Goal: Task Accomplishment & Management: Complete application form

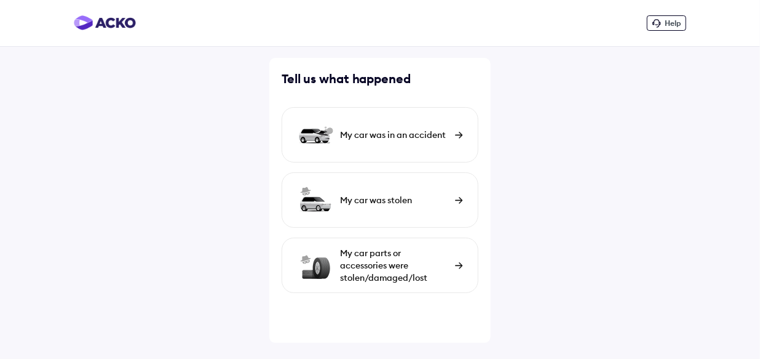
click at [360, 134] on div "My car was in an accident" at bounding box center [394, 135] width 109 height 12
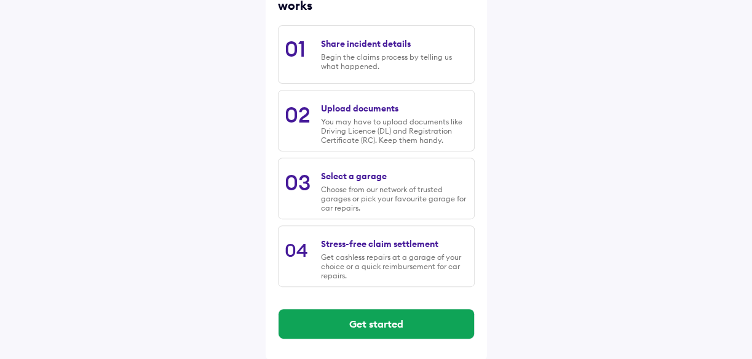
scroll to position [194, 0]
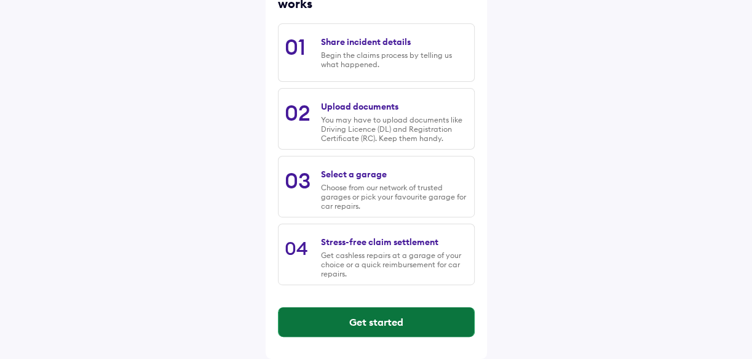
click at [369, 320] on button "Get started" at bounding box center [377, 322] width 196 height 30
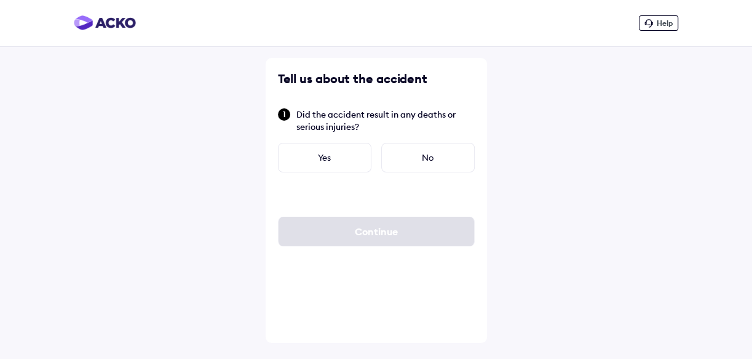
scroll to position [0, 0]
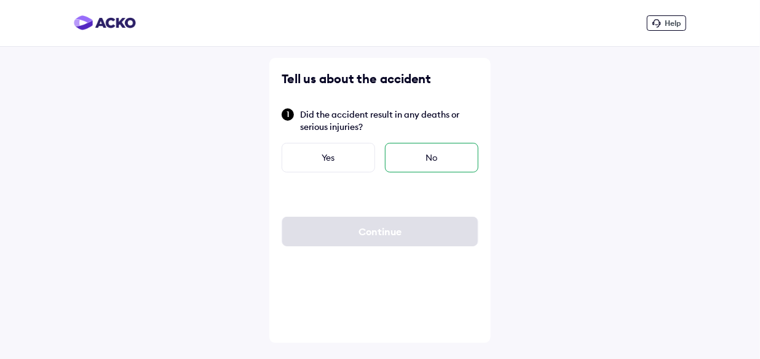
click at [423, 156] on div "No" at bounding box center [431, 158] width 93 height 30
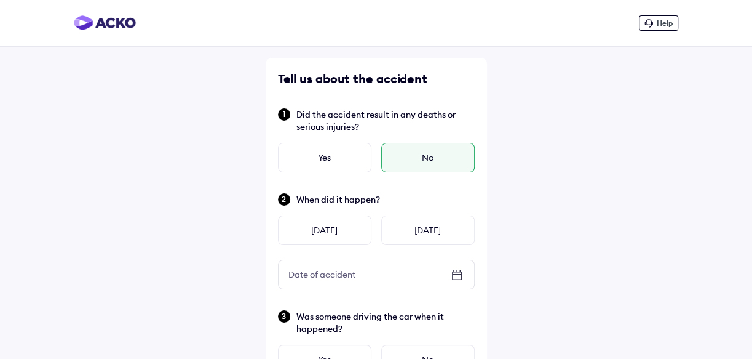
click at [455, 278] on icon at bounding box center [457, 275] width 15 height 15
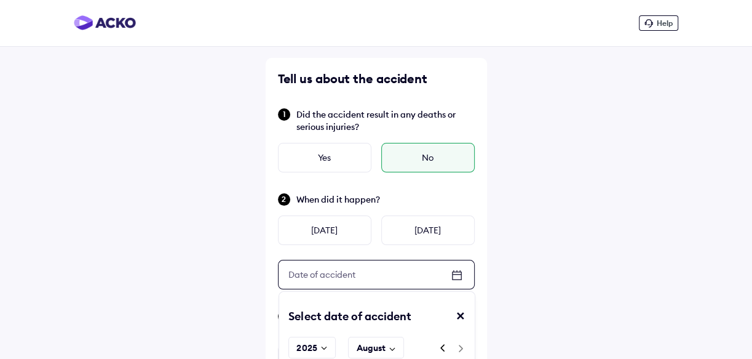
scroll to position [111, 0]
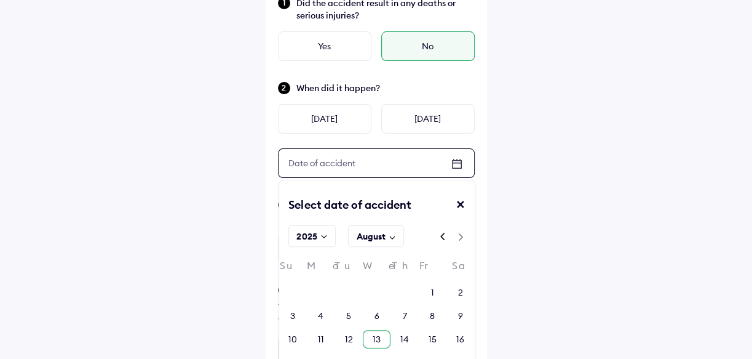
click at [378, 338] on div "13" at bounding box center [377, 339] width 8 height 12
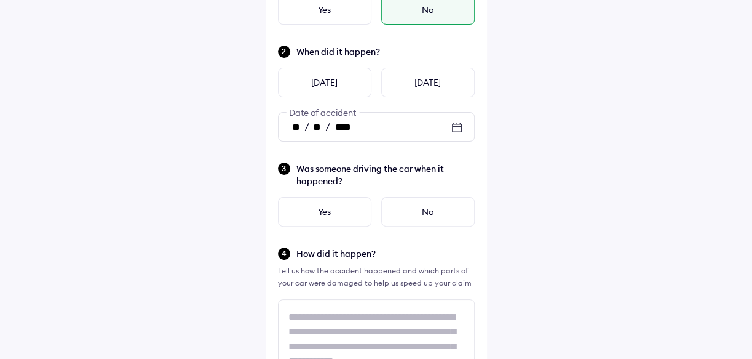
scroll to position [167, 0]
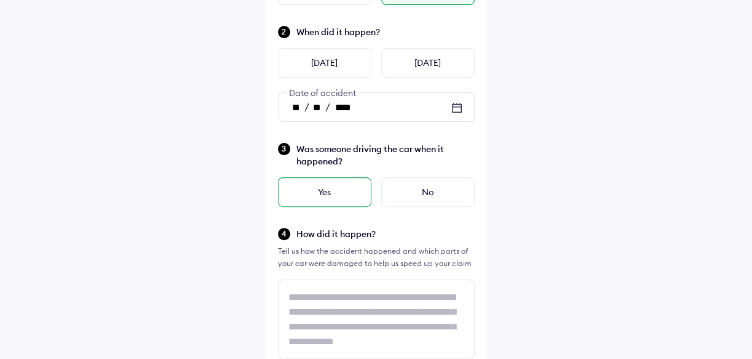
click at [327, 188] on div "Yes" at bounding box center [324, 192] width 93 height 30
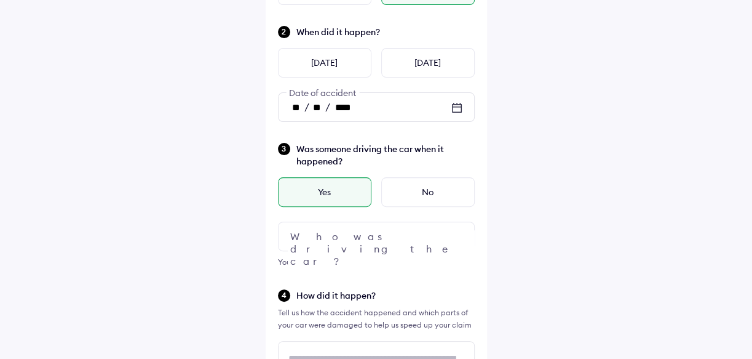
click at [344, 238] on div at bounding box center [376, 236] width 197 height 30
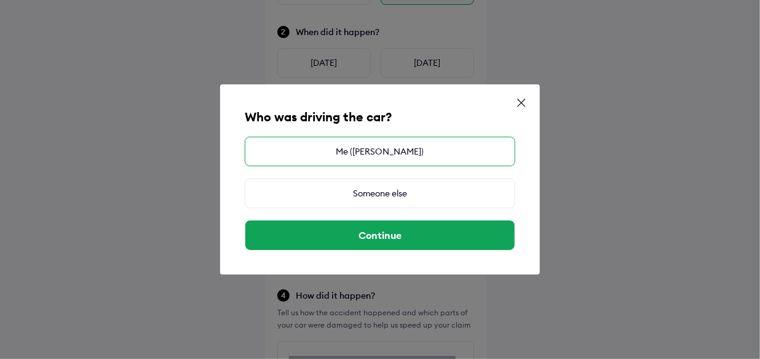
click at [358, 148] on div "Me ([PERSON_NAME])" at bounding box center [380, 152] width 271 height 30
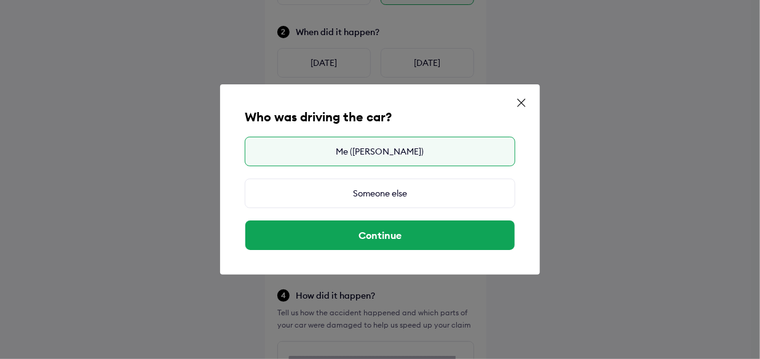
click at [401, 151] on div "Me ([PERSON_NAME])" at bounding box center [380, 152] width 271 height 30
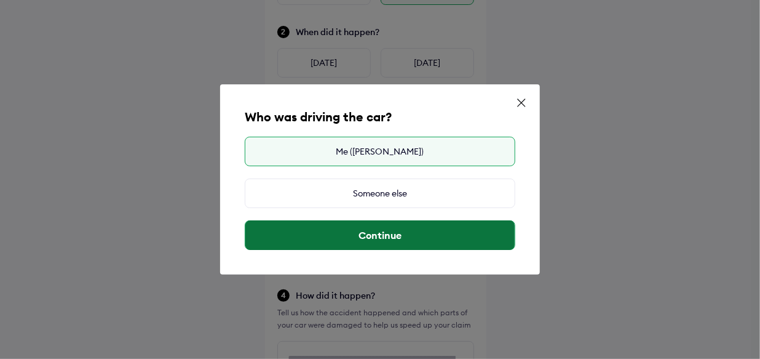
click at [394, 240] on button "Continue" at bounding box center [379, 235] width 269 height 30
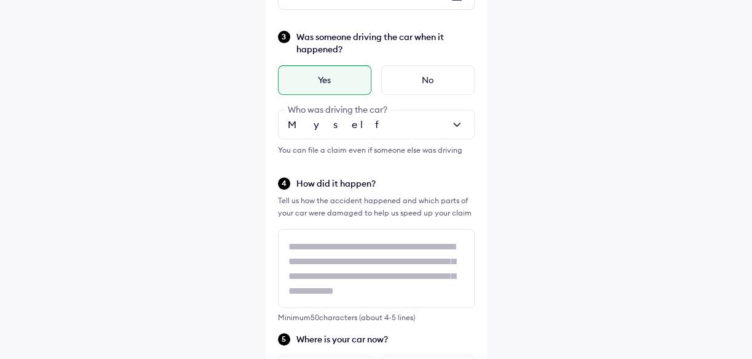
scroll to position [1, 0]
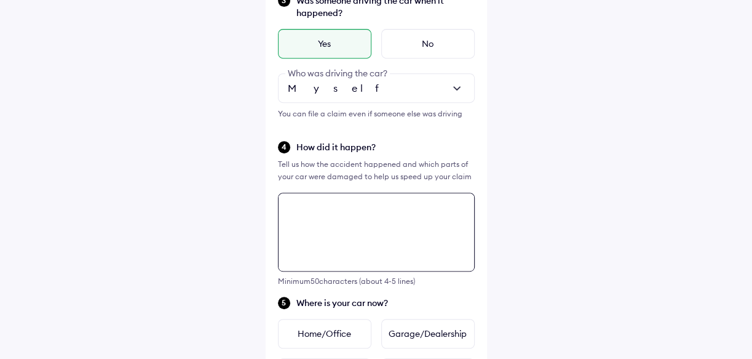
click at [384, 241] on textarea at bounding box center [376, 232] width 197 height 79
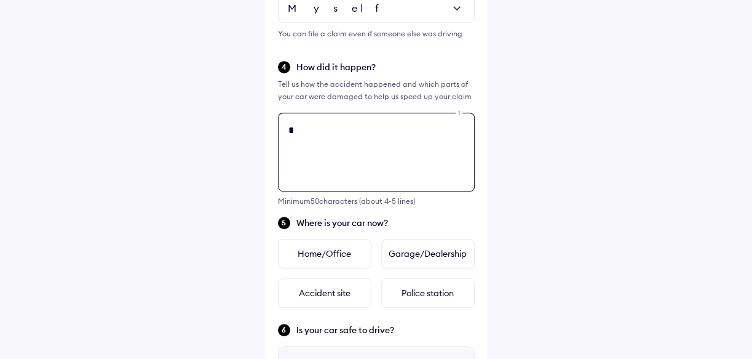
scroll to position [0, 0]
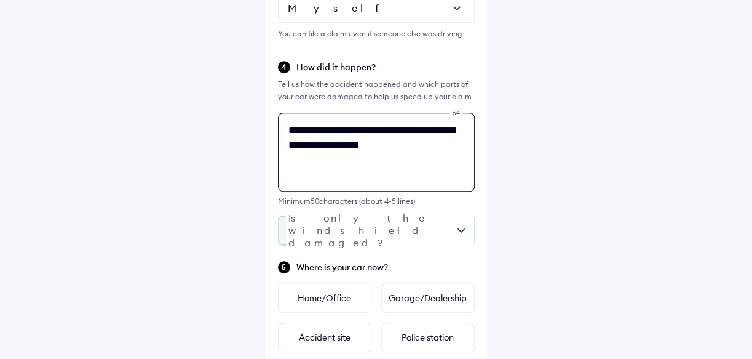
type textarea "**********"
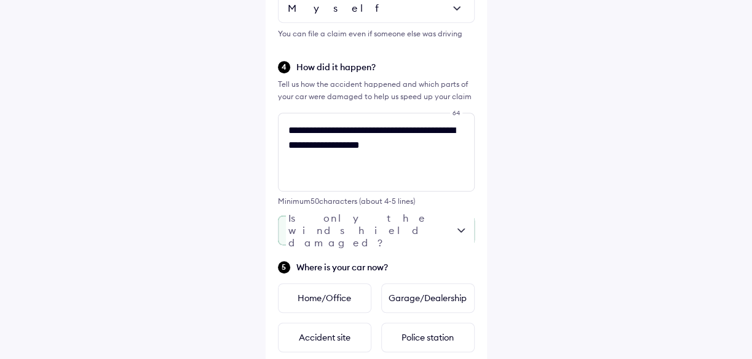
click at [416, 231] on div at bounding box center [376, 230] width 197 height 30
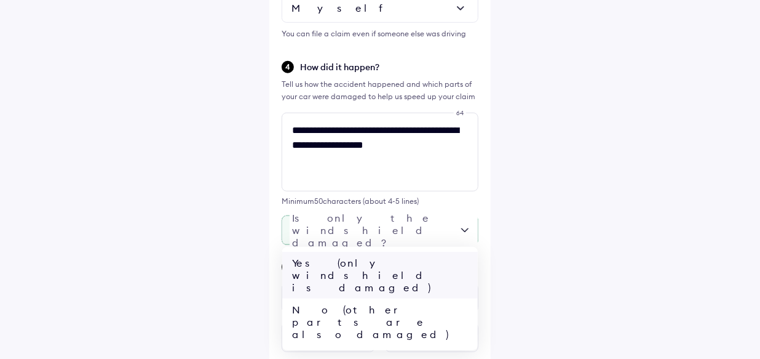
click at [342, 261] on div "Yes (only windshield is damaged)" at bounding box center [380, 275] width 196 height 47
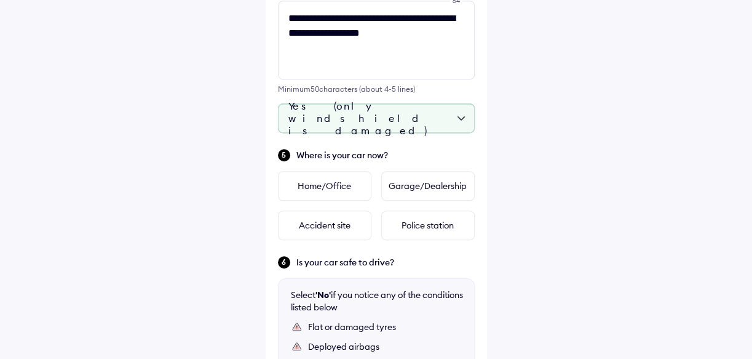
scroll to position [563, 0]
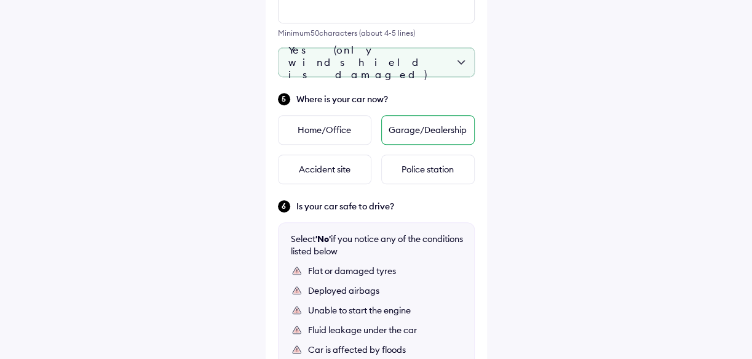
click at [426, 128] on div "Garage/Dealership" at bounding box center [427, 130] width 93 height 30
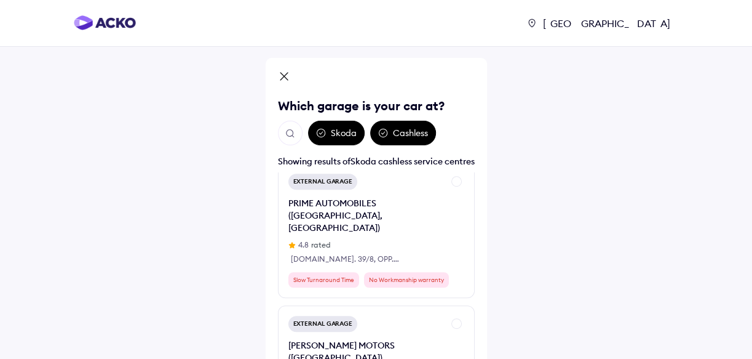
scroll to position [782, 0]
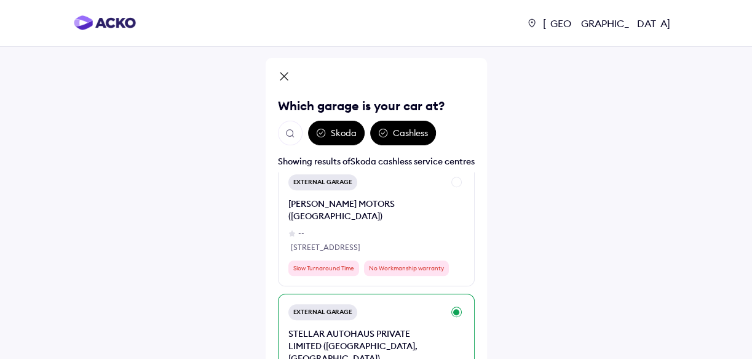
click at [343, 327] on div "STELLAR AUTOHAUS PRIVATE LIMITED ([GEOGRAPHIC_DATA], [GEOGRAPHIC_DATA])" at bounding box center [365, 345] width 155 height 37
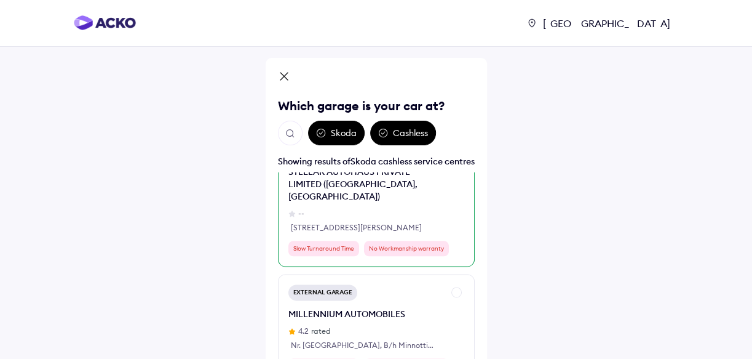
scroll to position [950, 0]
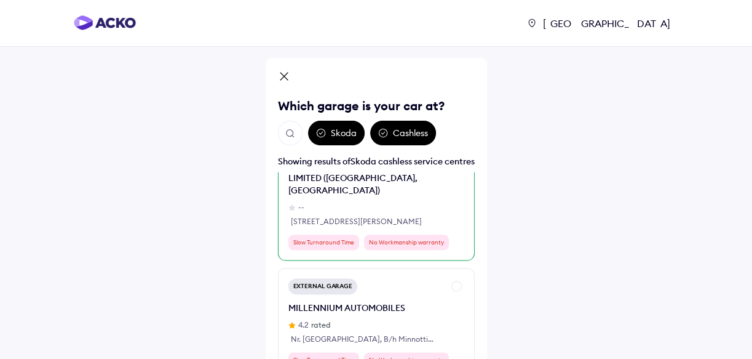
click at [343, 135] on div "Skoda" at bounding box center [336, 133] width 57 height 25
click at [400, 133] on div "Cashless" at bounding box center [403, 133] width 66 height 25
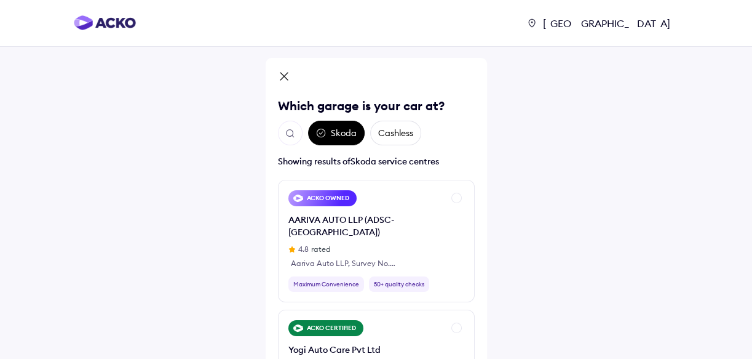
click at [381, 126] on div "Cashless" at bounding box center [395, 133] width 51 height 25
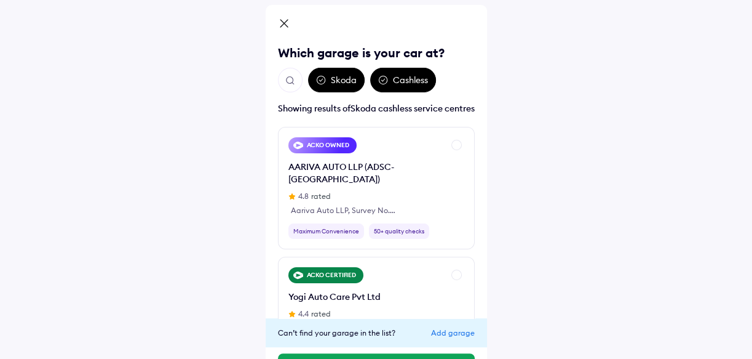
scroll to position [101, 0]
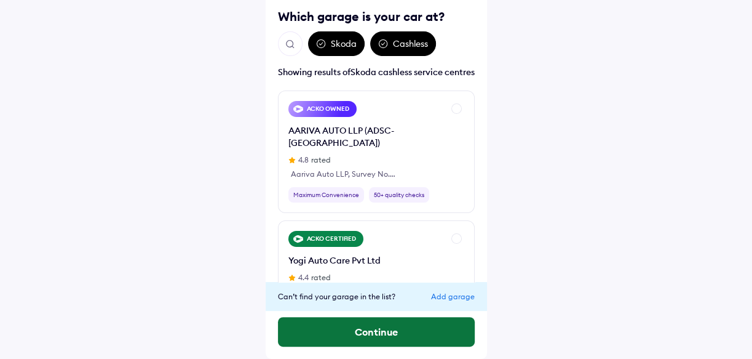
click at [407, 332] on button "Continue" at bounding box center [376, 332] width 197 height 30
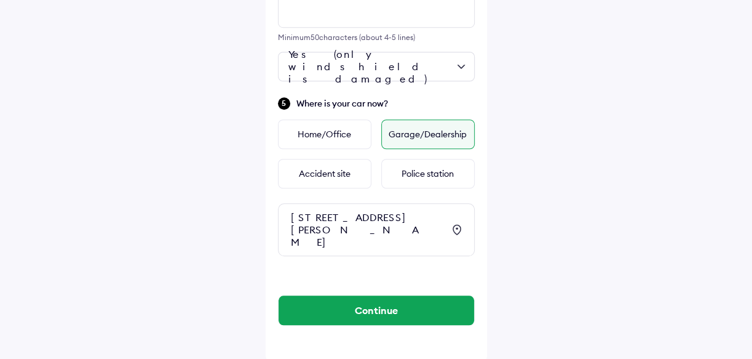
scroll to position [587, 0]
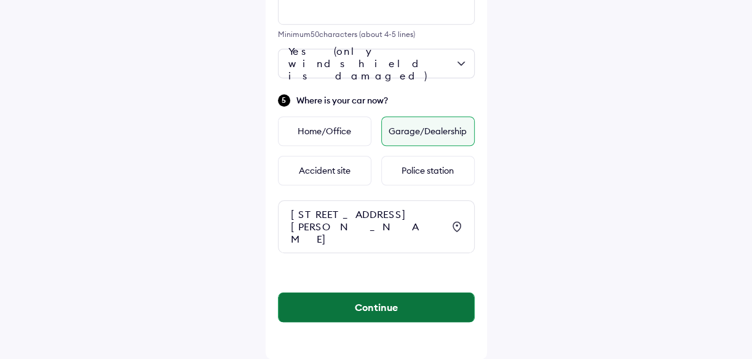
click at [401, 310] on button "Continue" at bounding box center [377, 307] width 196 height 30
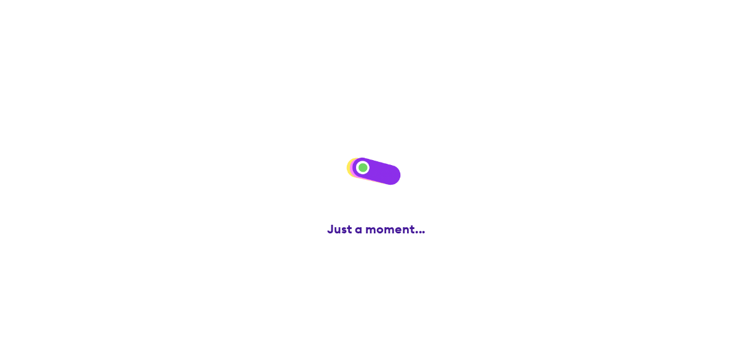
scroll to position [0, 0]
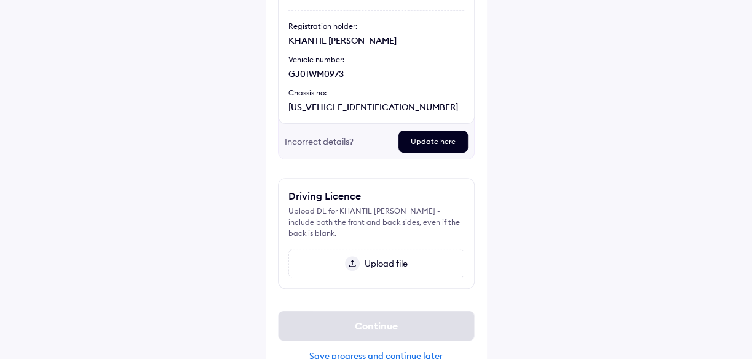
scroll to position [191, 0]
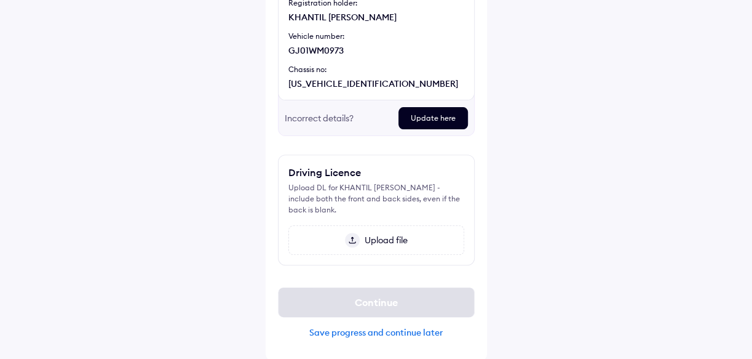
click at [380, 237] on span "Upload file" at bounding box center [384, 239] width 48 height 11
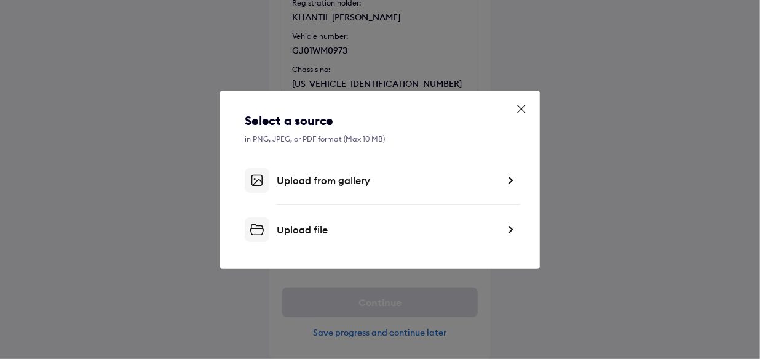
click at [339, 178] on div "Upload from gallery" at bounding box center [387, 180] width 221 height 12
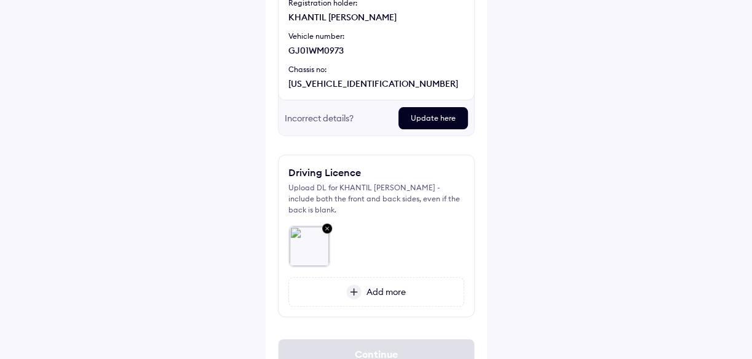
click at [384, 291] on span "Add more" at bounding box center [384, 291] width 44 height 11
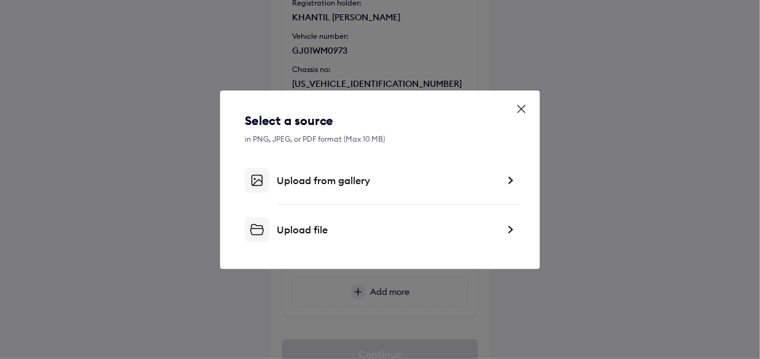
click at [313, 178] on div "Upload from gallery" at bounding box center [387, 180] width 221 height 12
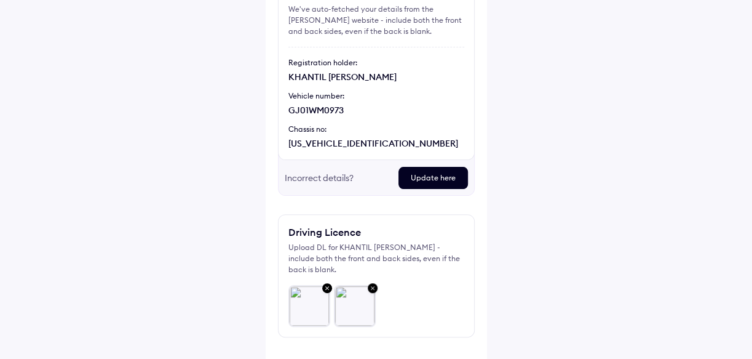
scroll to position [203, 0]
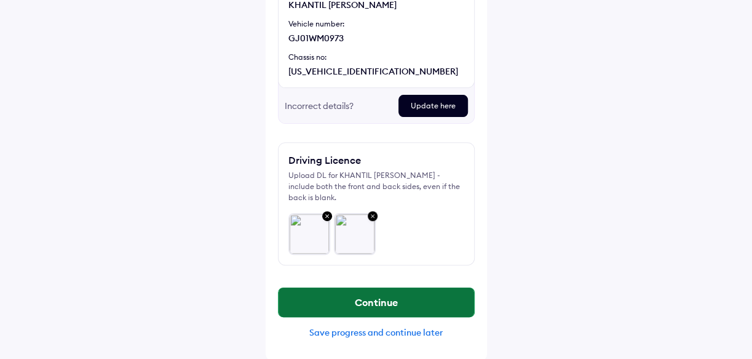
click at [403, 296] on button "Continue" at bounding box center [377, 302] width 196 height 30
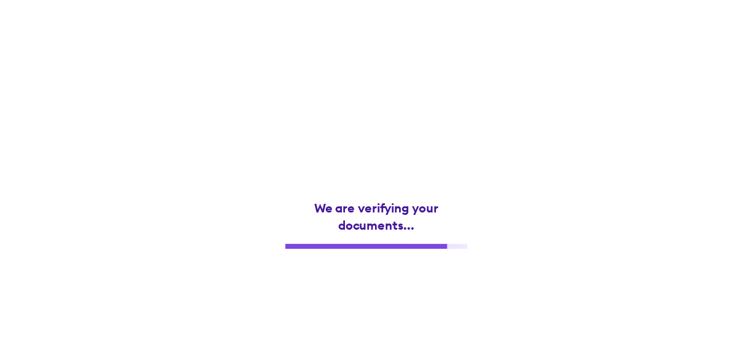
scroll to position [0, 0]
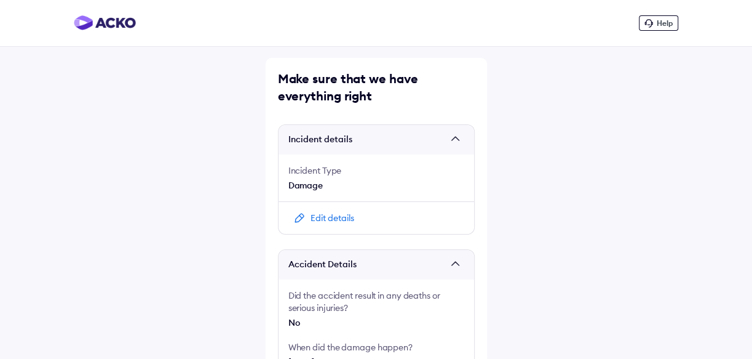
click at [322, 217] on div "Edit details" at bounding box center [333, 218] width 44 height 12
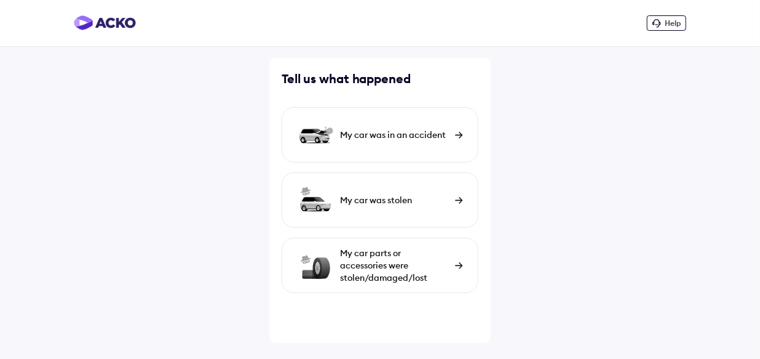
click at [407, 130] on div "My car was in an accident" at bounding box center [394, 135] width 109 height 12
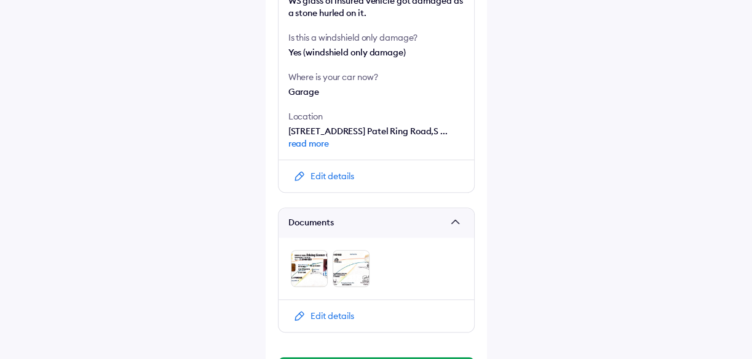
scroll to position [553, 0]
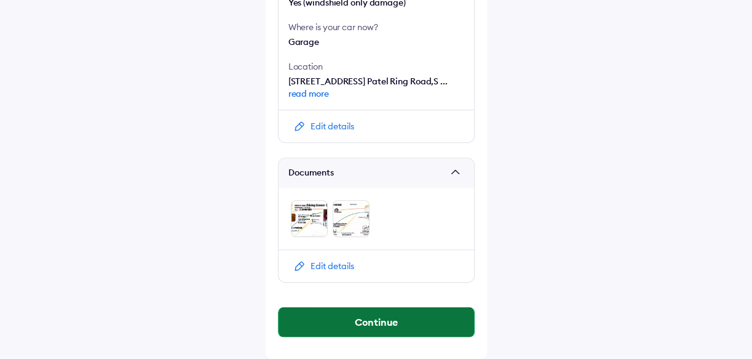
click at [363, 326] on button "Continue" at bounding box center [377, 322] width 196 height 30
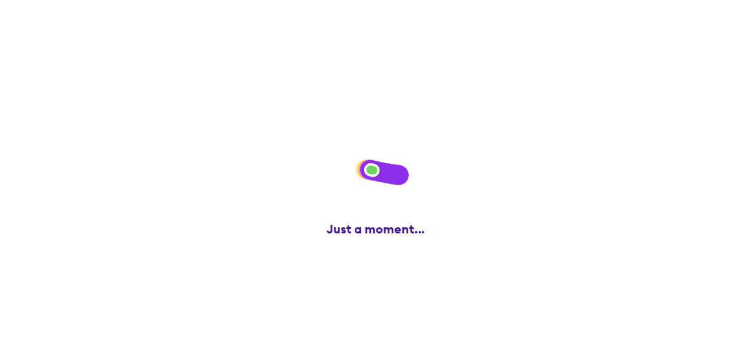
scroll to position [0, 0]
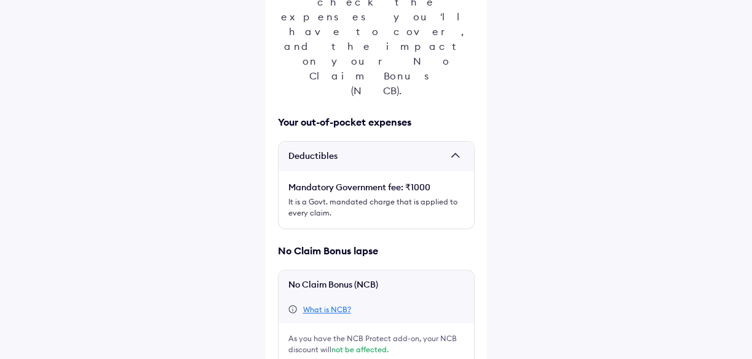
scroll to position [204, 0]
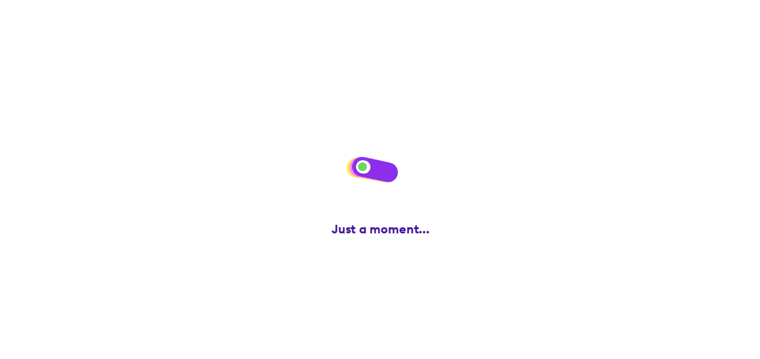
scroll to position [0, 0]
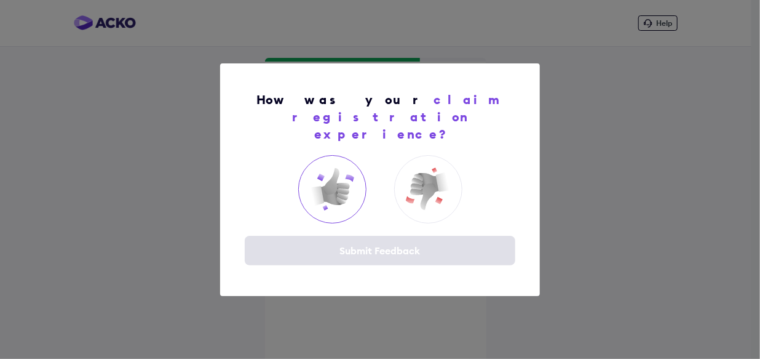
click at [327, 183] on img at bounding box center [332, 188] width 49 height 49
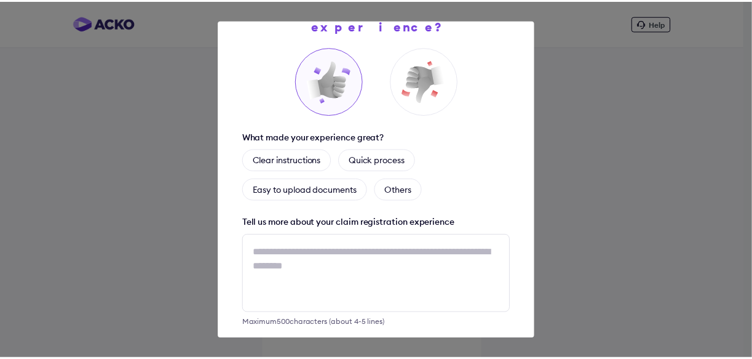
scroll to position [107, 0]
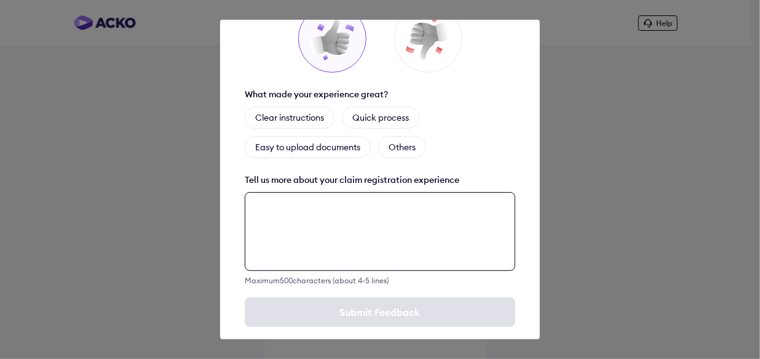
click at [338, 205] on textarea at bounding box center [380, 231] width 271 height 79
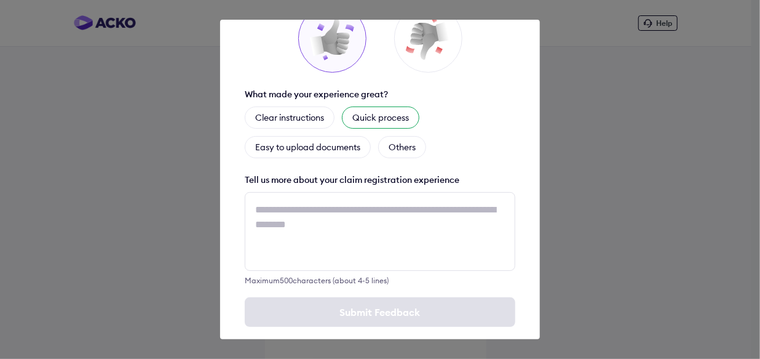
click at [369, 106] on div "Quick process" at bounding box center [381, 117] width 78 height 22
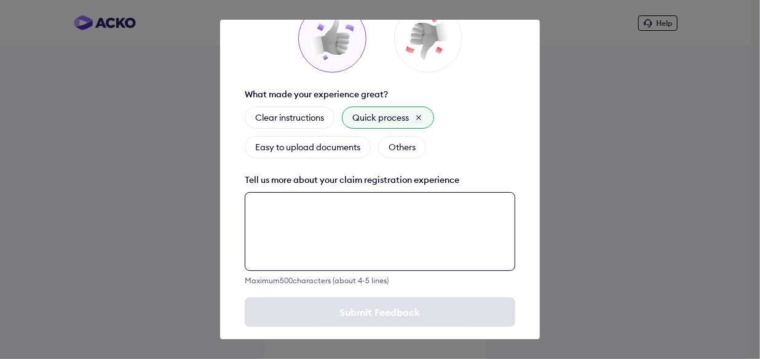
click at [308, 199] on textarea at bounding box center [380, 231] width 271 height 79
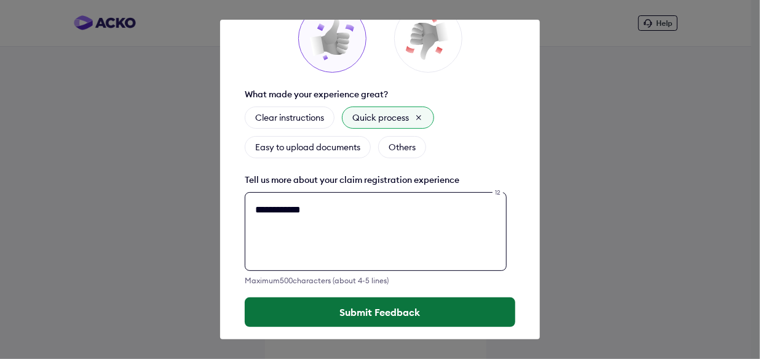
type textarea "**********"
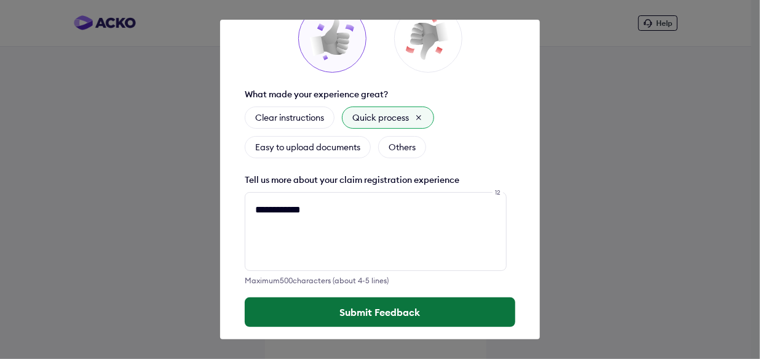
click at [369, 297] on button "Submit Feedback" at bounding box center [380, 312] width 271 height 30
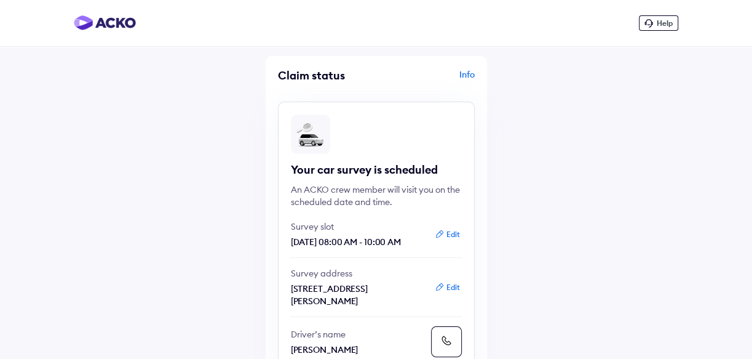
click at [462, 75] on div "Info" at bounding box center [427, 79] width 95 height 23
